Goal: Information Seeking & Learning: Find specific fact

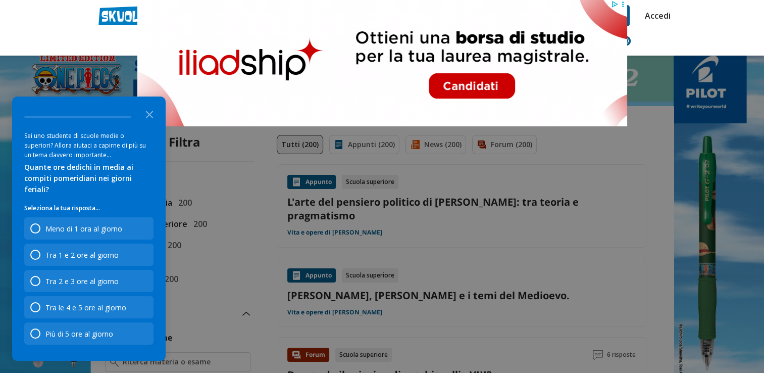
type input "machiavelli capitolo 1 procedimento dilemmatico"
click at [683, 33] on header "machiavelli capitolo 1 procedimento dilemmatico Caricamento in corso... Trova u…" at bounding box center [382, 28] width 764 height 56
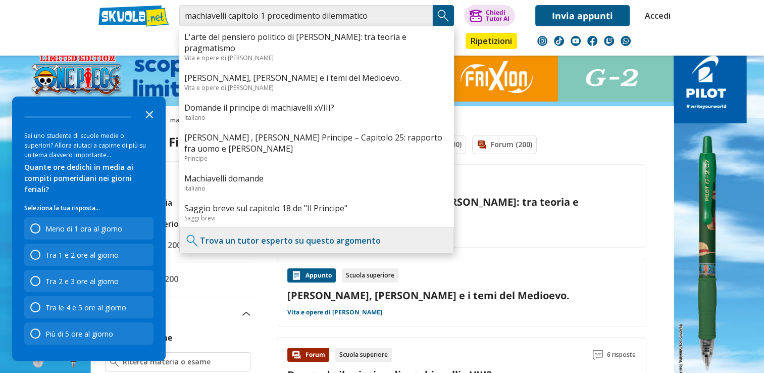
click at [147, 118] on polygon "Close the survey" at bounding box center [150, 115] width 8 height 8
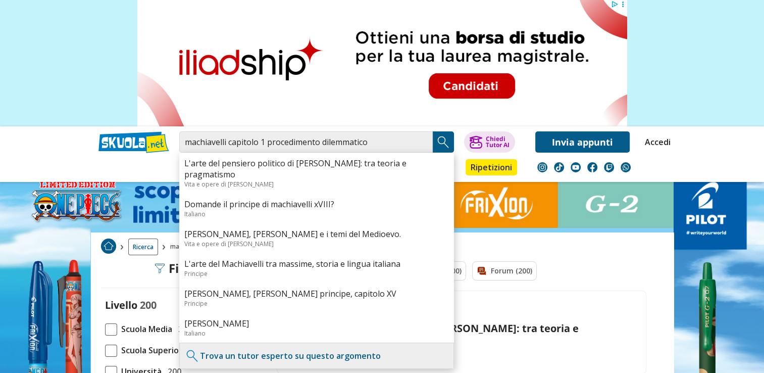
click at [444, 141] on img "Search Button" at bounding box center [443, 141] width 15 height 15
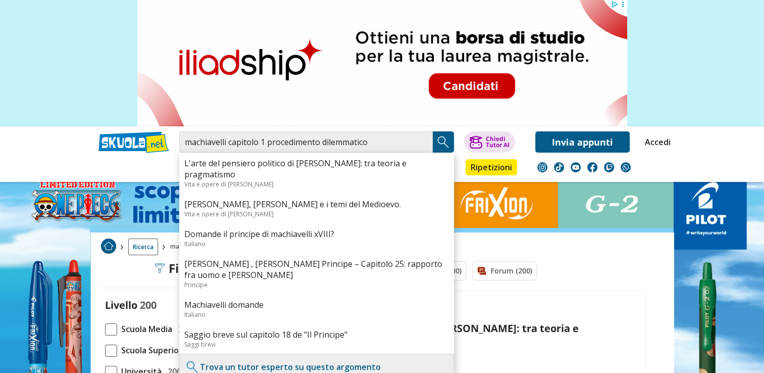
click at [444, 144] on img "Search Button" at bounding box center [443, 141] width 15 height 15
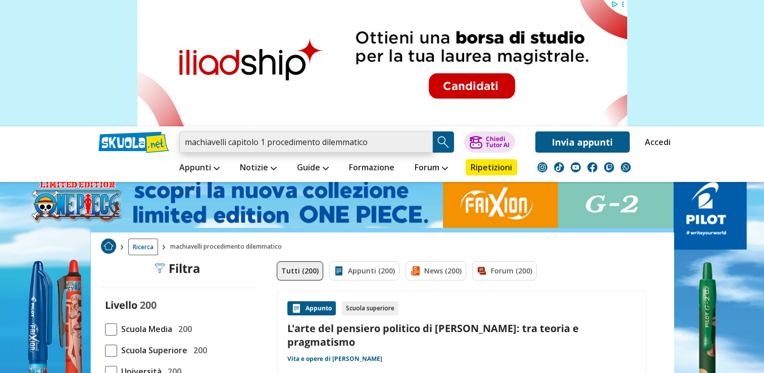
click at [396, 143] on input "machiavelli capitolo 1 procedimento dilemmatico" at bounding box center [306, 141] width 254 height 21
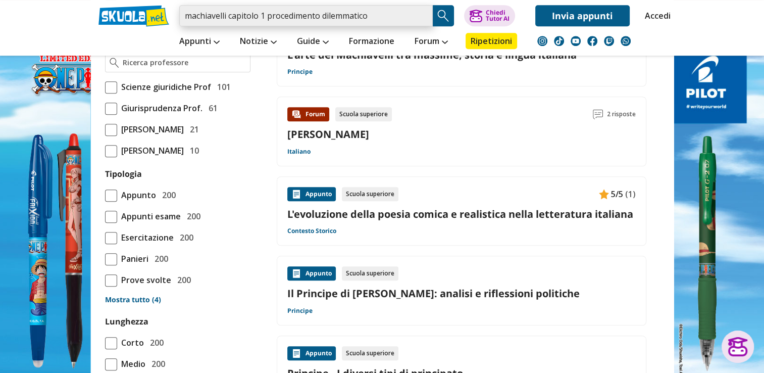
scroll to position [960, 0]
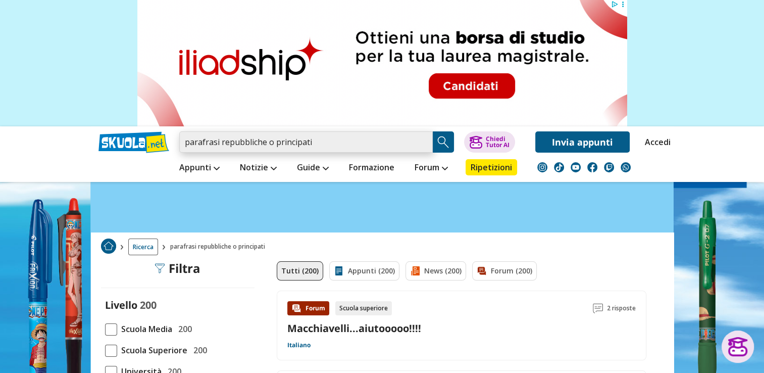
click at [319, 141] on input "parafrasi repubbliche o principati" at bounding box center [306, 141] width 254 height 21
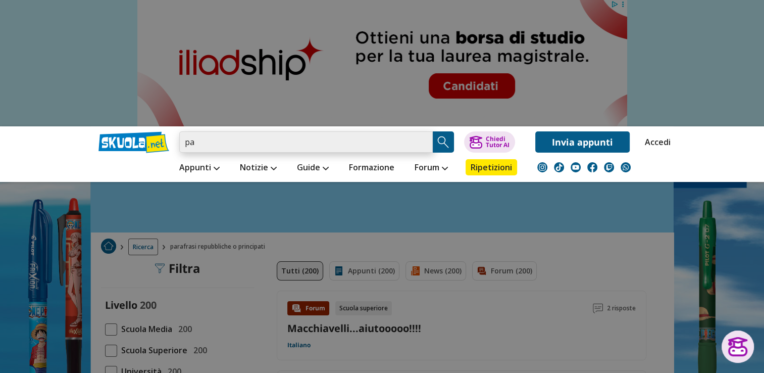
type input "p"
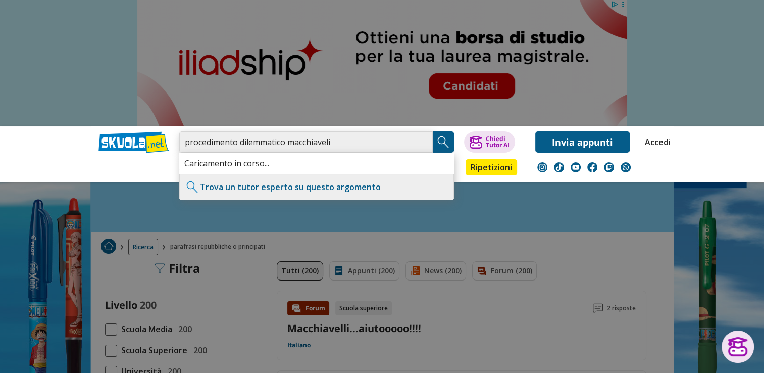
click at [329, 142] on input "procedimento dilemmatico macchiaveli" at bounding box center [306, 141] width 254 height 21
type input "procedimento dilemmatico macchiavelli"
click at [361, 140] on input "procedimento dilemmatico macchiavelli" at bounding box center [306, 141] width 254 height 21
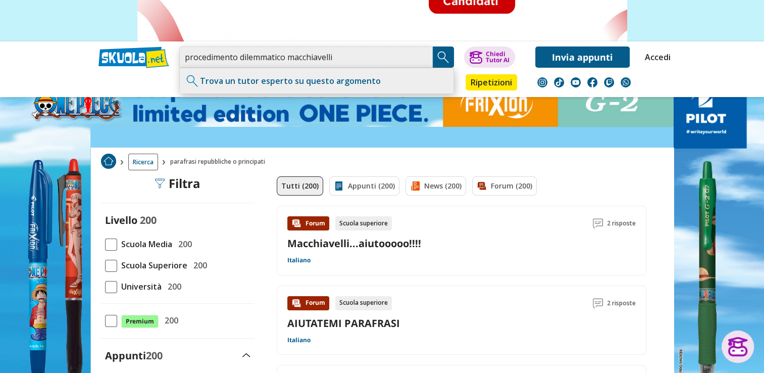
scroll to position [101, 0]
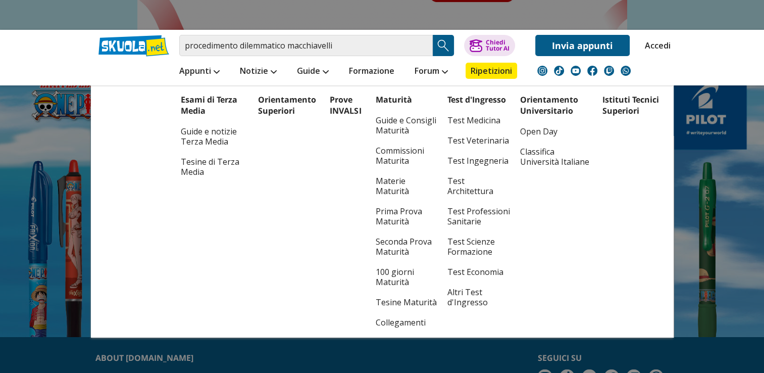
scroll to position [101, 0]
